Goal: Information Seeking & Learning: Understand process/instructions

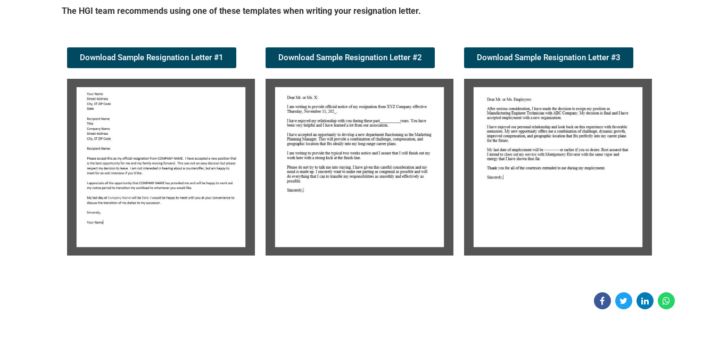
scroll to position [202, 0]
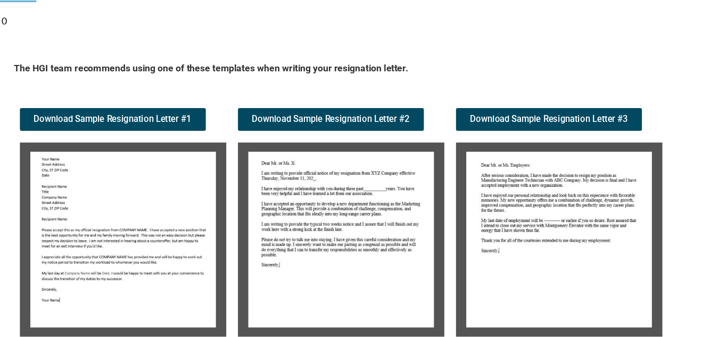
scroll to position [126, 0]
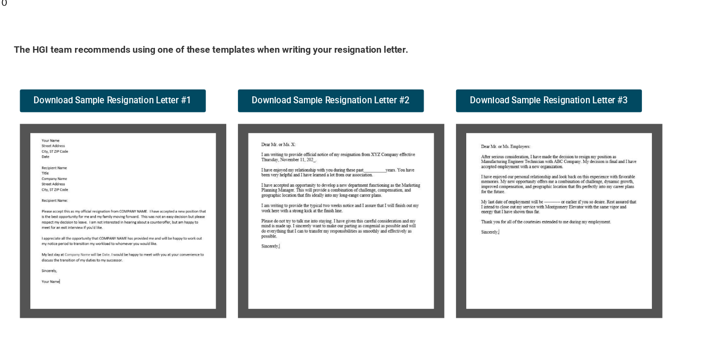
click at [590, 163] on img at bounding box center [558, 231] width 188 height 177
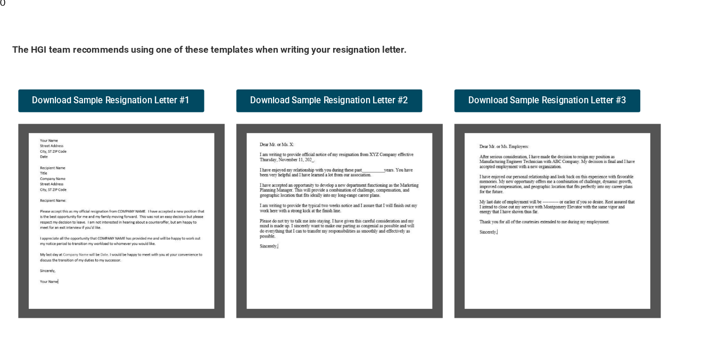
scroll to position [128, 0]
